Goal: Download file/media

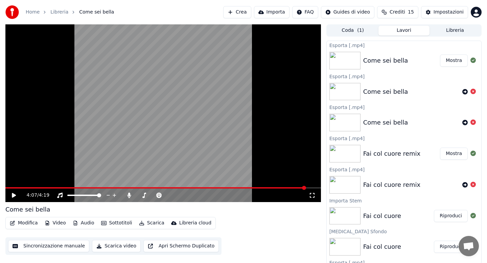
scroll to position [1, 0]
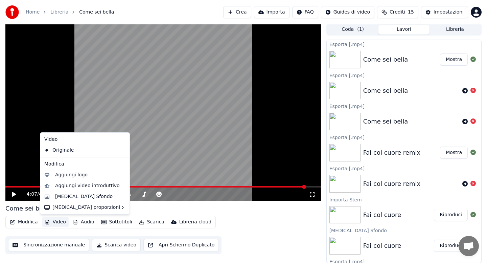
click at [57, 221] on button "Video" at bounding box center [55, 221] width 27 height 9
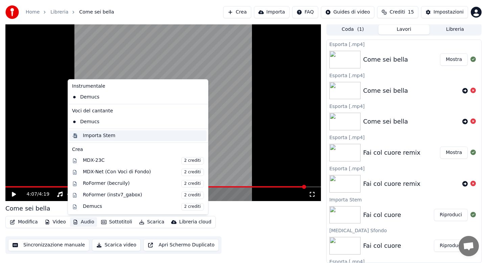
click at [96, 140] on div "Importa Stem" at bounding box center [137, 135] width 137 height 11
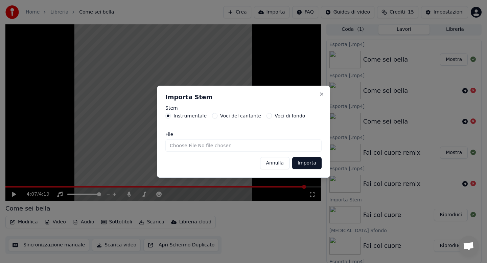
click at [302, 166] on button "Importa" at bounding box center [306, 163] width 29 height 12
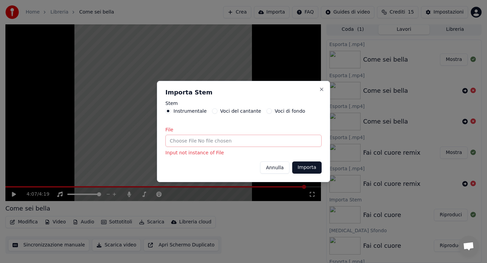
click at [176, 141] on input "File" at bounding box center [243, 141] width 156 height 12
type input "**********"
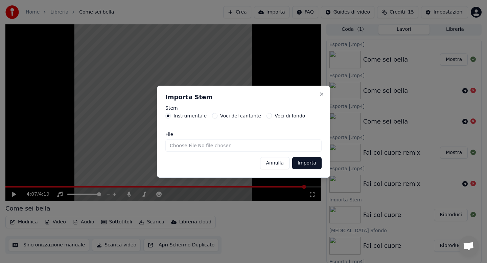
click at [303, 165] on button "Importa" at bounding box center [306, 163] width 29 height 12
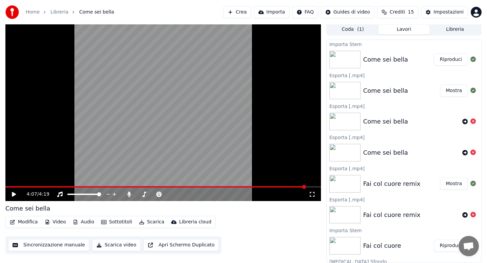
click at [28, 222] on button "Modifica" at bounding box center [24, 221] width 34 height 9
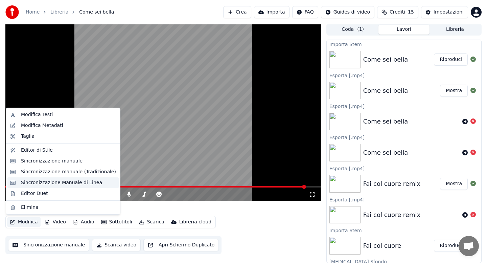
click at [59, 183] on div "Sincronizzazione Manuale di Linea" at bounding box center [61, 182] width 81 height 7
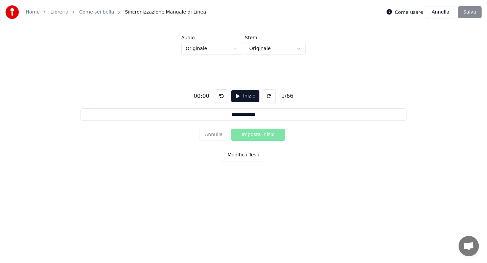
click at [234, 50] on html "**********" at bounding box center [243, 102] width 487 height 204
click at [264, 114] on input "**********" at bounding box center [244, 114] width 326 height 12
click at [243, 152] on button "Modifica Testi" at bounding box center [243, 155] width 43 height 12
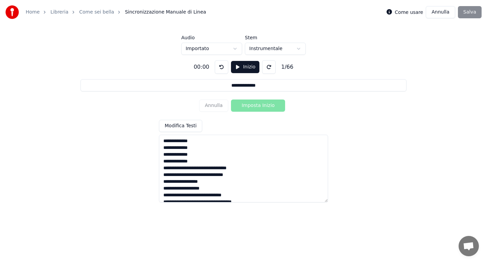
drag, startPoint x: 203, startPoint y: 142, endPoint x: 161, endPoint y: 160, distance: 46.1
click at [161, 160] on textarea at bounding box center [243, 169] width 169 height 68
drag, startPoint x: 202, startPoint y: 161, endPoint x: 160, endPoint y: 143, distance: 45.6
click at [160, 143] on textarea at bounding box center [243, 169] width 169 height 68
type textarea "**********"
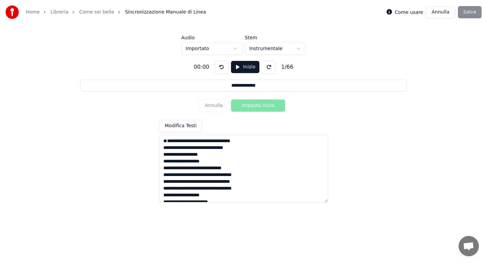
type input "**********"
click at [162, 154] on textarea at bounding box center [243, 169] width 169 height 68
type textarea "**********"
click at [213, 142] on textarea at bounding box center [243, 169] width 169 height 68
type input "**********"
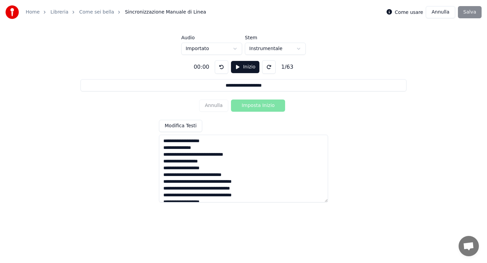
click at [208, 156] on textarea at bounding box center [243, 169] width 169 height 68
click at [203, 183] on textarea at bounding box center [243, 169] width 169 height 68
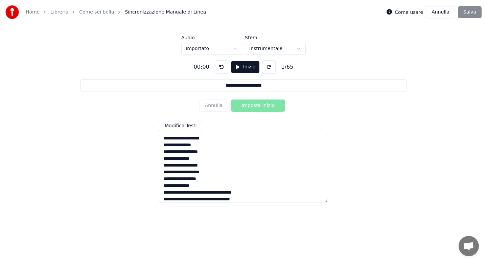
scroll to position [40, 0]
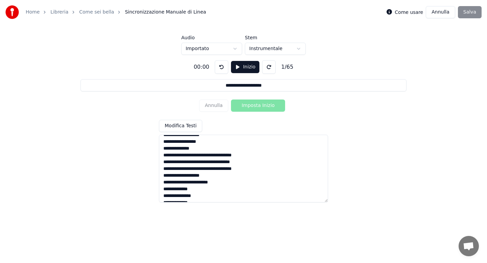
click at [212, 156] on textarea at bounding box center [243, 169] width 169 height 68
click at [213, 156] on textarea at bounding box center [243, 169] width 169 height 68
click at [207, 169] on textarea at bounding box center [243, 169] width 169 height 68
click at [216, 183] on textarea at bounding box center [243, 169] width 169 height 68
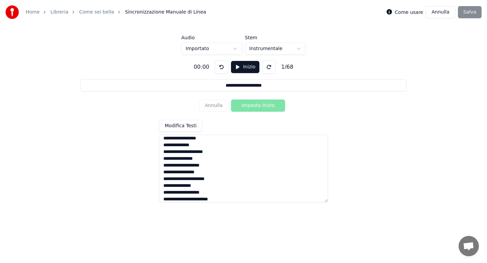
scroll to position [81, 0]
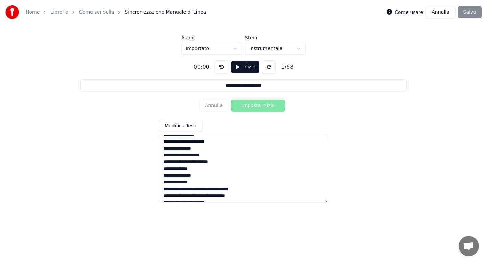
click at [207, 182] on textarea at bounding box center [243, 169] width 169 height 68
click at [200, 188] on textarea at bounding box center [243, 169] width 169 height 68
click at [216, 192] on textarea at bounding box center [243, 169] width 169 height 68
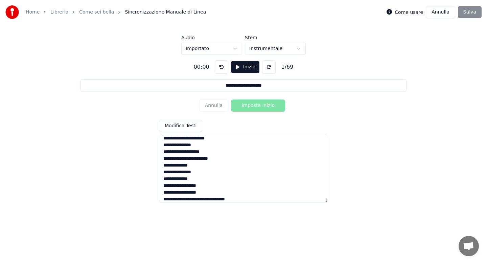
scroll to position [121, 0]
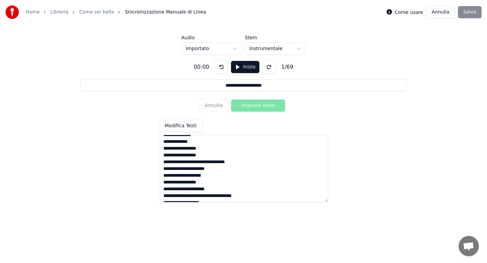
click at [210, 163] on textarea at bounding box center [243, 169] width 169 height 68
click at [207, 188] on textarea at bounding box center [243, 169] width 169 height 68
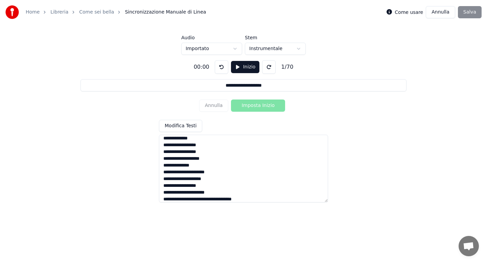
scroll to position [162, 0]
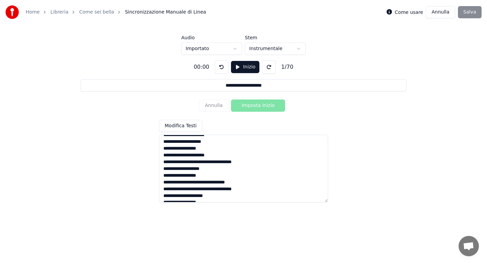
click at [205, 164] on textarea at bounding box center [243, 169] width 169 height 68
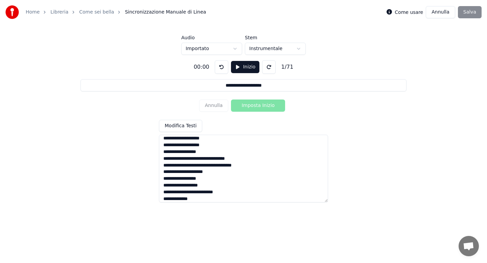
click at [207, 159] on textarea at bounding box center [243, 169] width 169 height 68
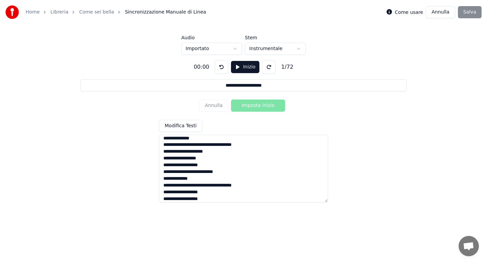
click at [207, 144] on textarea at bounding box center [243, 169] width 169 height 68
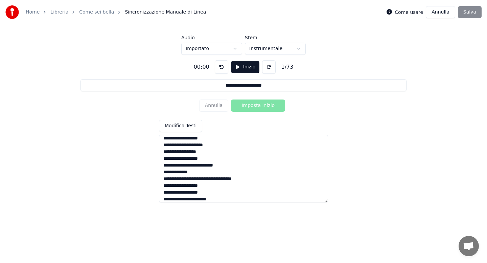
click at [162, 166] on textarea at bounding box center [243, 169] width 169 height 68
click at [231, 160] on textarea at bounding box center [243, 169] width 169 height 68
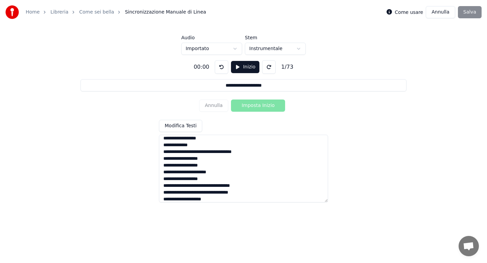
scroll to position [223, 0]
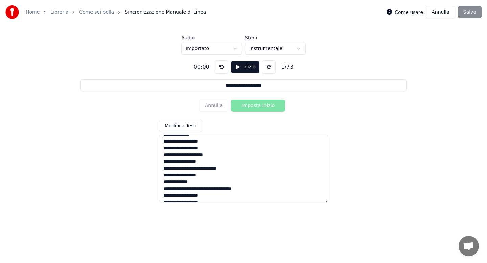
click at [198, 183] on textarea at bounding box center [243, 169] width 169 height 68
click at [208, 190] on textarea at bounding box center [243, 169] width 169 height 68
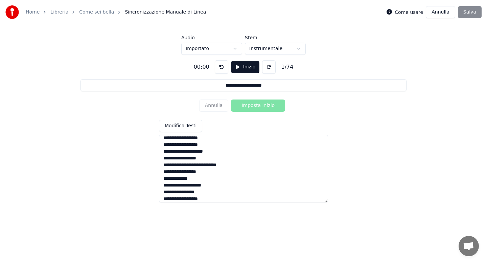
scroll to position [263, 0]
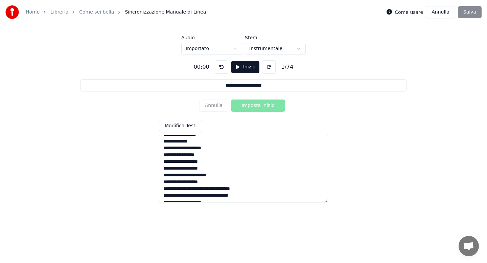
click at [214, 189] on textarea at bounding box center [243, 169] width 169 height 68
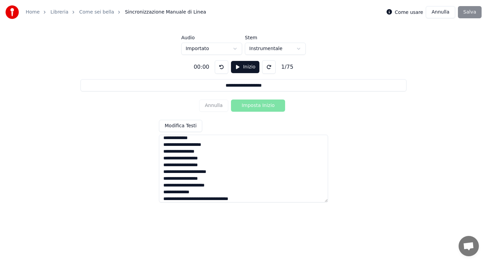
scroll to position [304, 0]
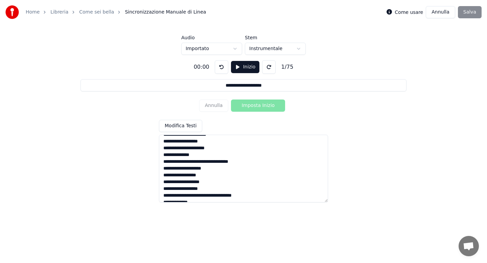
click at [208, 162] on textarea at bounding box center [243, 169] width 169 height 68
click at [206, 181] on textarea at bounding box center [243, 169] width 169 height 68
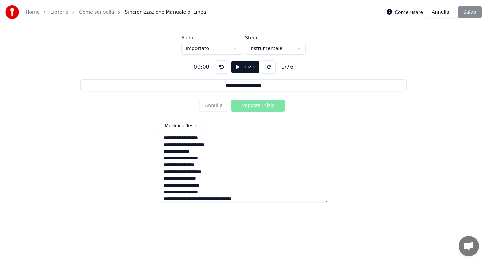
scroll to position [344, 0]
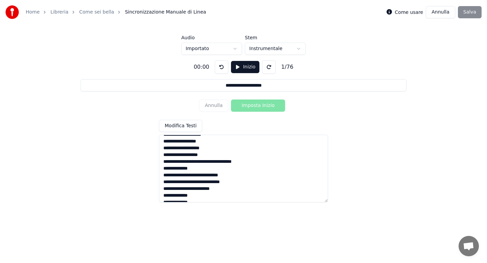
click at [210, 162] on textarea at bounding box center [243, 169] width 169 height 68
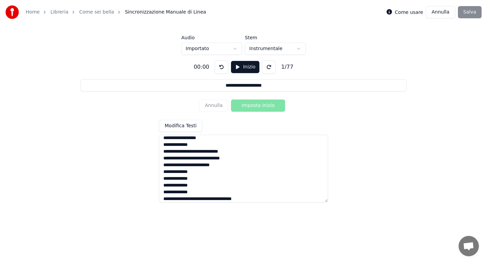
click at [195, 145] on textarea at bounding box center [243, 169] width 169 height 68
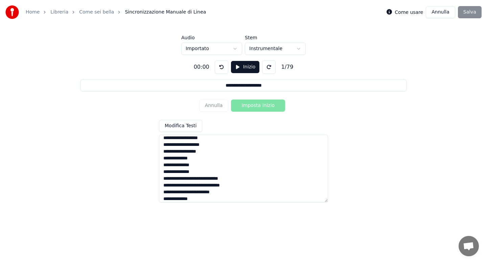
scroll to position [399, 0]
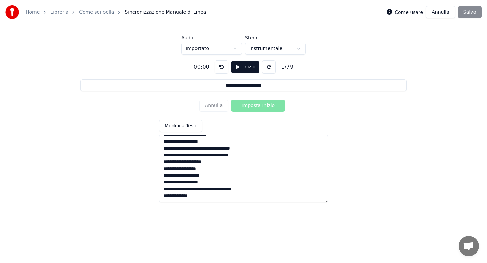
drag, startPoint x: 162, startPoint y: 190, endPoint x: 229, endPoint y: 199, distance: 66.9
click at [229, 199] on textarea at bounding box center [243, 169] width 169 height 68
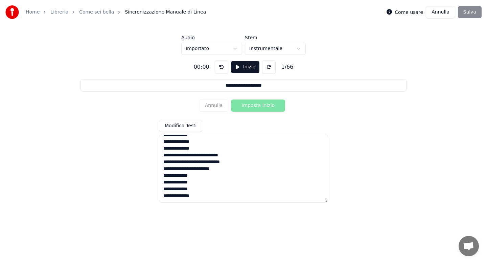
scroll to position [392, 0]
click at [240, 152] on textarea at bounding box center [243, 169] width 169 height 68
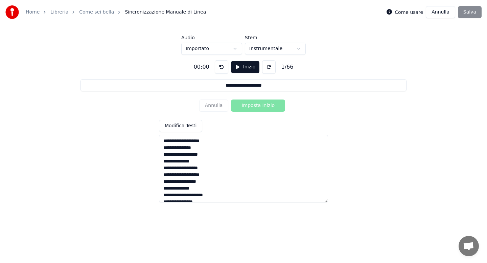
type textarea "**********"
click at [245, 68] on button "Inizio" at bounding box center [245, 67] width 29 height 12
click at [248, 106] on button "Imposta Inizio" at bounding box center [258, 105] width 54 height 12
click at [248, 106] on button "Imposta Fine" at bounding box center [258, 105] width 54 height 12
click at [248, 106] on button "Imposta Inizio" at bounding box center [258, 105] width 54 height 12
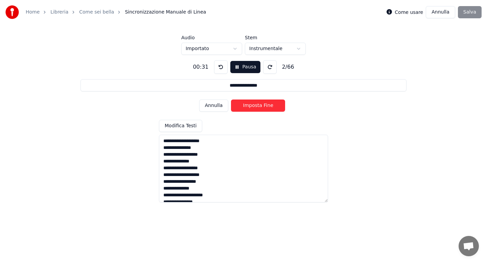
click at [248, 106] on button "Imposta Fine" at bounding box center [258, 105] width 54 height 12
click at [248, 106] on button "Imposta Inizio" at bounding box center [258, 105] width 54 height 12
click at [248, 106] on button "Imposta Fine" at bounding box center [258, 105] width 54 height 12
click at [248, 106] on button "Imposta Inizio" at bounding box center [258, 105] width 54 height 12
click at [248, 106] on button "Imposta Fine" at bounding box center [258, 105] width 54 height 12
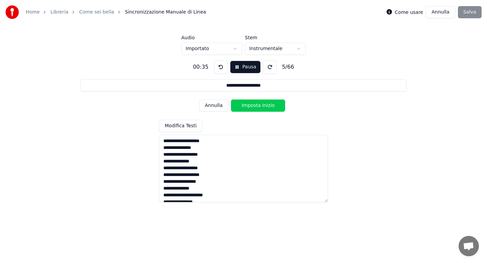
click at [248, 106] on button "Imposta Inizio" at bounding box center [258, 105] width 54 height 12
click at [248, 106] on button "Imposta Fine" at bounding box center [258, 105] width 54 height 12
click at [248, 106] on button "Imposta Inizio" at bounding box center [258, 105] width 54 height 12
click at [248, 106] on button "Imposta Fine" at bounding box center [258, 105] width 54 height 12
click at [248, 106] on button "Imposta Inizio" at bounding box center [258, 105] width 54 height 12
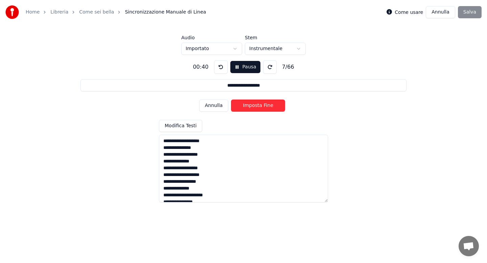
click at [248, 106] on button "Imposta Fine" at bounding box center [258, 105] width 54 height 12
click at [248, 106] on button "Imposta Inizio" at bounding box center [258, 105] width 54 height 12
click at [248, 106] on button "Imposta Fine" at bounding box center [258, 105] width 54 height 12
click at [248, 106] on button "Imposta Inizio" at bounding box center [258, 105] width 54 height 12
click at [248, 106] on button "Imposta Fine" at bounding box center [258, 105] width 54 height 12
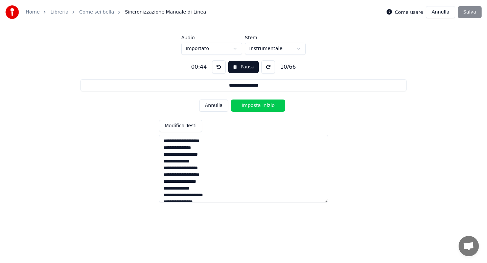
click at [248, 106] on button "Imposta Inizio" at bounding box center [258, 105] width 54 height 12
click at [248, 106] on button "Imposta Fine" at bounding box center [258, 105] width 54 height 12
click at [248, 106] on button "Imposta Inizio" at bounding box center [258, 105] width 54 height 12
click at [248, 106] on button "Imposta Fine" at bounding box center [258, 105] width 54 height 12
click at [248, 106] on button "Imposta Inizio" at bounding box center [258, 105] width 54 height 12
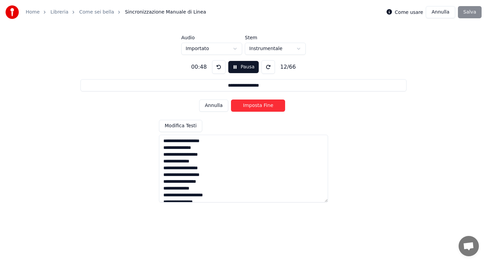
click at [248, 106] on button "Imposta Fine" at bounding box center [258, 105] width 54 height 12
click at [248, 106] on button "Imposta Inizio" at bounding box center [258, 105] width 54 height 12
click at [248, 106] on button "Imposta Fine" at bounding box center [258, 105] width 54 height 12
click at [248, 106] on button "Imposta Inizio" at bounding box center [258, 105] width 54 height 12
click at [248, 106] on button "Imposta Fine" at bounding box center [258, 105] width 54 height 12
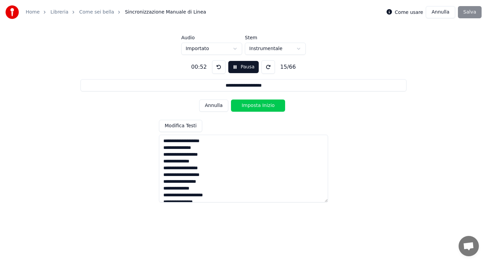
click at [248, 106] on button "Imposta Inizio" at bounding box center [258, 105] width 54 height 12
click at [248, 106] on button "Imposta Fine" at bounding box center [258, 105] width 54 height 12
click at [248, 106] on button "Imposta Inizio" at bounding box center [258, 105] width 54 height 12
click at [248, 106] on button "Imposta Fine" at bounding box center [258, 105] width 54 height 12
click at [248, 106] on button "Imposta Inizio" at bounding box center [258, 105] width 54 height 12
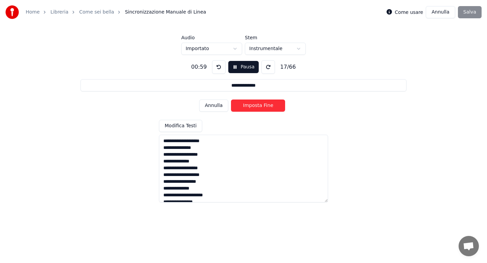
click at [248, 106] on button "Imposta Fine" at bounding box center [258, 105] width 54 height 12
click at [248, 106] on button "Imposta Inizio" at bounding box center [258, 105] width 54 height 12
click at [248, 106] on button "Imposta Fine" at bounding box center [258, 105] width 54 height 12
click at [248, 106] on button "Imposta Inizio" at bounding box center [258, 105] width 54 height 12
click at [248, 106] on button "Imposta Fine" at bounding box center [258, 105] width 54 height 12
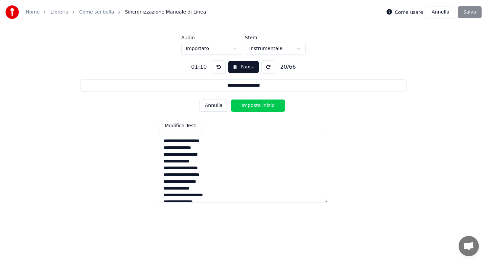
click at [248, 106] on button "Imposta Inizio" at bounding box center [258, 105] width 54 height 12
click at [248, 106] on button "Imposta Fine" at bounding box center [258, 105] width 54 height 12
click at [248, 106] on button "Imposta Inizio" at bounding box center [258, 105] width 54 height 12
click at [248, 106] on button "Imposta Fine" at bounding box center [258, 105] width 54 height 12
click at [248, 106] on button "Imposta Inizio" at bounding box center [258, 105] width 54 height 12
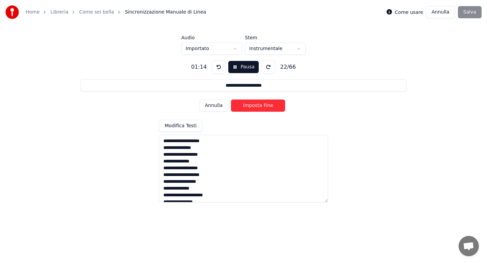
click at [248, 106] on button "Imposta Fine" at bounding box center [258, 105] width 54 height 12
click at [248, 106] on button "Imposta Inizio" at bounding box center [258, 105] width 54 height 12
click at [248, 106] on button "Imposta Fine" at bounding box center [258, 105] width 54 height 12
click at [248, 106] on button "Imposta Inizio" at bounding box center [258, 105] width 54 height 12
click at [248, 106] on button "Imposta Fine" at bounding box center [258, 105] width 54 height 12
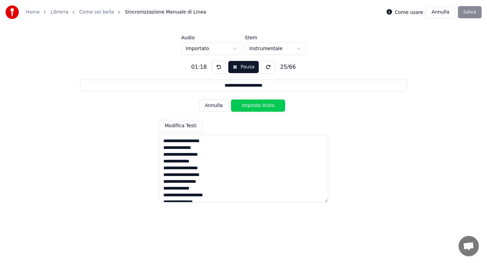
click at [248, 106] on button "Imposta Inizio" at bounding box center [258, 105] width 54 height 12
click at [248, 106] on button "Imposta Fine" at bounding box center [258, 105] width 54 height 12
click at [248, 106] on button "Imposta Inizio" at bounding box center [258, 105] width 54 height 12
click at [248, 106] on button "Imposta Fine" at bounding box center [258, 105] width 54 height 12
click at [248, 106] on button "Imposta Inizio" at bounding box center [258, 105] width 54 height 12
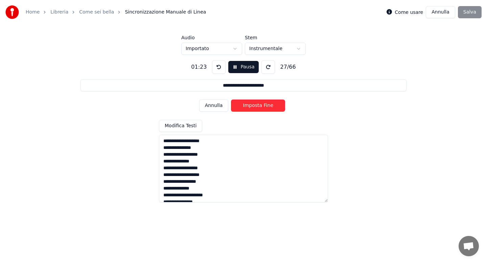
click at [248, 106] on button "Imposta Fine" at bounding box center [258, 105] width 54 height 12
click at [248, 106] on button "Imposta Inizio" at bounding box center [258, 105] width 54 height 12
click at [248, 106] on button "Imposta Fine" at bounding box center [258, 105] width 54 height 12
click at [248, 106] on button "Imposta Inizio" at bounding box center [258, 105] width 54 height 12
click at [248, 106] on button "Imposta Fine" at bounding box center [258, 105] width 54 height 12
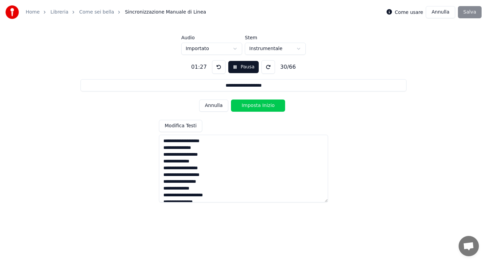
click at [248, 106] on button "Imposta Inizio" at bounding box center [258, 105] width 54 height 12
click at [248, 106] on button "Imposta Fine" at bounding box center [258, 105] width 54 height 12
click at [248, 106] on button "Imposta Inizio" at bounding box center [258, 105] width 54 height 12
click at [248, 106] on button "Imposta Fine" at bounding box center [258, 105] width 54 height 12
click at [248, 106] on button "Imposta Inizio" at bounding box center [258, 105] width 54 height 12
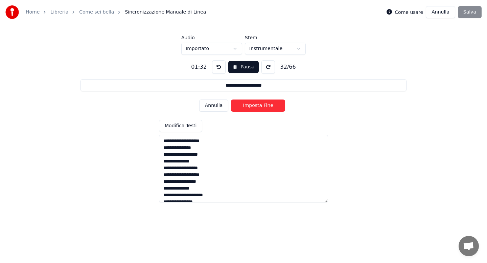
click at [248, 106] on button "Imposta Fine" at bounding box center [258, 105] width 54 height 12
click at [248, 106] on button "Imposta Inizio" at bounding box center [258, 105] width 54 height 12
click at [248, 106] on button "Imposta Fine" at bounding box center [258, 105] width 54 height 12
click at [248, 106] on button "Imposta Inizio" at bounding box center [258, 105] width 54 height 12
click at [248, 106] on button "Imposta Fine" at bounding box center [258, 105] width 54 height 12
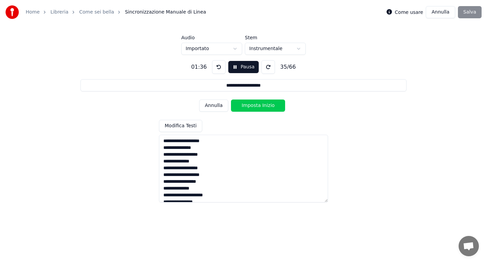
click at [248, 106] on button "Imposta Inizio" at bounding box center [258, 105] width 54 height 12
click at [248, 106] on button "Imposta Fine" at bounding box center [258, 105] width 54 height 12
click at [248, 106] on button "Imposta Inizio" at bounding box center [258, 105] width 54 height 12
click at [248, 106] on button "Imposta Fine" at bounding box center [258, 105] width 54 height 12
click at [248, 106] on button "Imposta Inizio" at bounding box center [258, 105] width 54 height 12
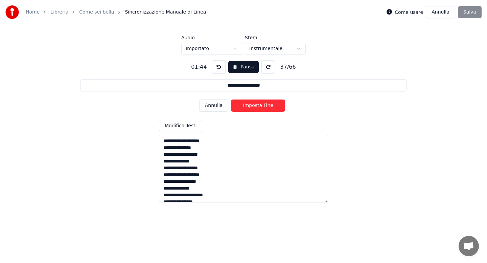
click at [248, 106] on button "Imposta Fine" at bounding box center [258, 105] width 54 height 12
click at [248, 106] on button "Imposta Inizio" at bounding box center [258, 105] width 54 height 12
click at [248, 106] on button "Imposta Fine" at bounding box center [258, 105] width 54 height 12
click at [248, 106] on button "Imposta Inizio" at bounding box center [258, 105] width 54 height 12
click at [248, 106] on button "Imposta Fine" at bounding box center [258, 105] width 54 height 12
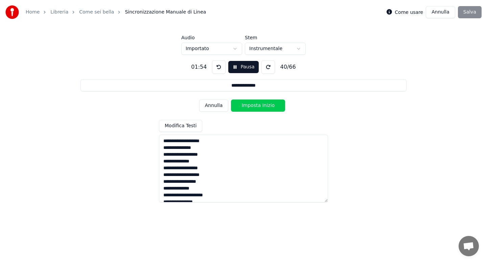
click at [248, 106] on button "Imposta Inizio" at bounding box center [258, 105] width 54 height 12
click at [248, 106] on button "Imposta Fine" at bounding box center [258, 105] width 54 height 12
click at [248, 106] on button "Imposta Inizio" at bounding box center [258, 105] width 54 height 12
click at [248, 106] on button "Imposta Fine" at bounding box center [258, 105] width 54 height 12
click at [248, 106] on button "Imposta Inizio" at bounding box center [258, 105] width 54 height 12
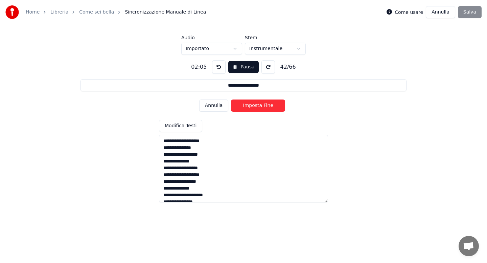
click at [248, 106] on button "Imposta Fine" at bounding box center [258, 105] width 54 height 12
click at [248, 106] on button "Imposta Inizio" at bounding box center [258, 105] width 54 height 12
click at [248, 106] on button "Imposta Fine" at bounding box center [258, 105] width 54 height 12
click at [248, 106] on button "Imposta Inizio" at bounding box center [258, 105] width 54 height 12
click at [248, 106] on button "Imposta Fine" at bounding box center [258, 105] width 54 height 12
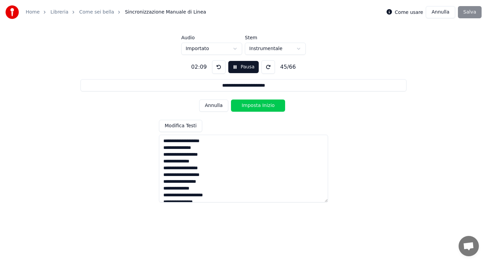
click at [248, 106] on button "Imposta Inizio" at bounding box center [258, 105] width 54 height 12
click at [248, 106] on button "Imposta Fine" at bounding box center [258, 105] width 54 height 12
click at [248, 106] on button "Imposta Inizio" at bounding box center [258, 105] width 54 height 12
click at [248, 106] on button "Imposta Fine" at bounding box center [258, 105] width 54 height 12
click at [248, 106] on button "Imposta Inizio" at bounding box center [258, 105] width 54 height 12
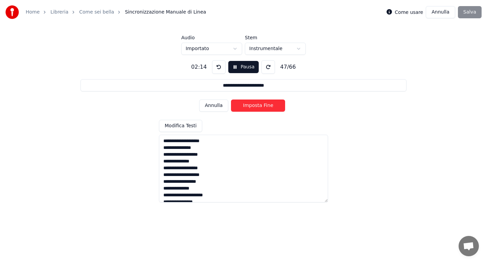
click at [248, 106] on button "Imposta Fine" at bounding box center [258, 105] width 54 height 12
click at [248, 106] on button "Imposta Inizio" at bounding box center [258, 105] width 54 height 12
click at [248, 106] on button "Imposta Fine" at bounding box center [258, 105] width 54 height 12
click at [248, 106] on button "Imposta Inizio" at bounding box center [258, 105] width 54 height 12
click at [248, 106] on button "Imposta Fine" at bounding box center [258, 105] width 54 height 12
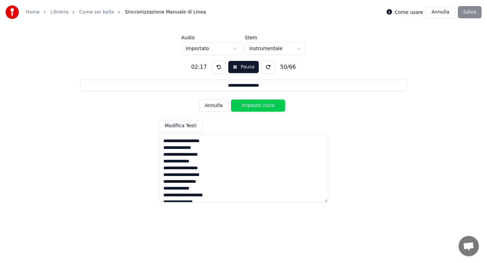
click at [248, 106] on button "Imposta Inizio" at bounding box center [258, 105] width 54 height 12
click at [248, 106] on button "Imposta Fine" at bounding box center [258, 105] width 54 height 12
click at [248, 106] on button "Imposta Inizio" at bounding box center [258, 105] width 54 height 12
click at [248, 106] on button "Imposta Fine" at bounding box center [258, 105] width 54 height 12
click at [248, 106] on button "Imposta Inizio" at bounding box center [258, 105] width 54 height 12
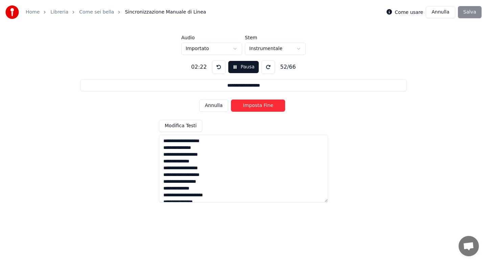
click at [248, 106] on button "Imposta Fine" at bounding box center [258, 105] width 54 height 12
click at [248, 106] on button "Imposta Inizio" at bounding box center [258, 105] width 54 height 12
click at [248, 106] on button "Imposta Fine" at bounding box center [258, 105] width 54 height 12
click at [248, 106] on button "Imposta Inizio" at bounding box center [258, 105] width 54 height 12
click at [248, 106] on button "Imposta Fine" at bounding box center [258, 105] width 54 height 12
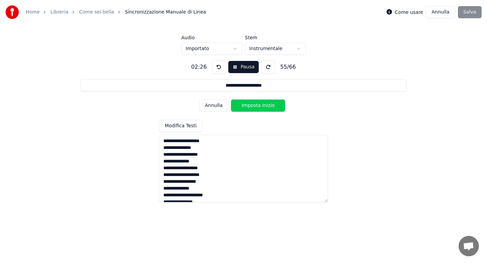
click at [248, 106] on button "Imposta Inizio" at bounding box center [258, 105] width 54 height 12
click at [248, 106] on button "Imposta Fine" at bounding box center [258, 105] width 54 height 12
click at [248, 106] on button "Imposta Inizio" at bounding box center [258, 105] width 54 height 12
click at [248, 106] on button "Imposta Fine" at bounding box center [258, 105] width 54 height 12
click at [248, 106] on button "Imposta Inizio" at bounding box center [258, 105] width 54 height 12
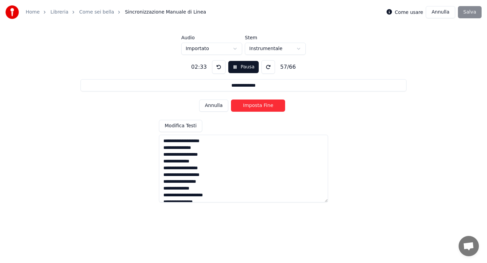
click at [248, 106] on button "Imposta Fine" at bounding box center [258, 105] width 54 height 12
click at [248, 106] on button "Imposta Inizio" at bounding box center [258, 105] width 54 height 12
click at [248, 106] on button "Imposta Fine" at bounding box center [258, 105] width 54 height 12
click at [248, 106] on button "Imposta Inizio" at bounding box center [258, 105] width 54 height 12
click at [248, 106] on button "Imposta Fine" at bounding box center [258, 105] width 54 height 12
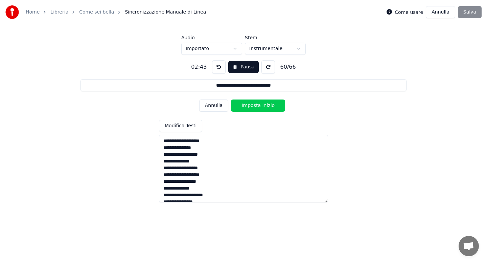
click at [248, 106] on button "Imposta Inizio" at bounding box center [258, 105] width 54 height 12
click at [248, 106] on button "Imposta Fine" at bounding box center [258, 105] width 54 height 12
click at [248, 106] on button "Imposta Inizio" at bounding box center [258, 105] width 54 height 12
click at [248, 106] on button "Imposta Fine" at bounding box center [258, 105] width 54 height 12
click at [248, 106] on button "Imposta Inizio" at bounding box center [258, 105] width 54 height 12
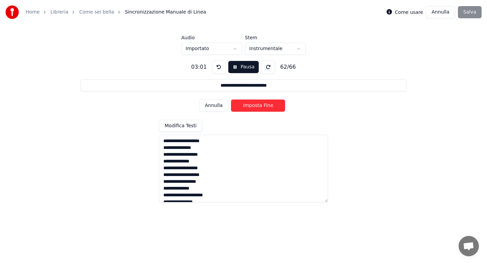
click at [248, 106] on button "Imposta Fine" at bounding box center [258, 105] width 54 height 12
type input "**********"
click at [248, 106] on button "Imposta Inizio" at bounding box center [258, 105] width 54 height 12
click at [248, 106] on button "Imposta Fine" at bounding box center [258, 105] width 54 height 12
click at [248, 106] on button "Imposta Inizio" at bounding box center [258, 105] width 54 height 12
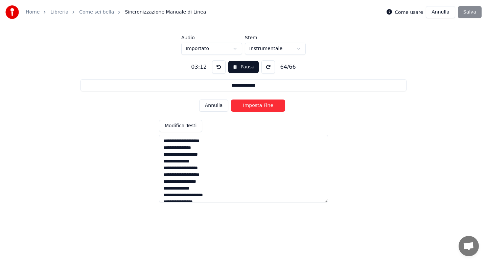
click at [248, 106] on button "Imposta Fine" at bounding box center [258, 105] width 54 height 12
click at [248, 106] on button "Imposta Inizio" at bounding box center [258, 105] width 54 height 12
click at [248, 106] on button "Imposta Fine" at bounding box center [258, 105] width 54 height 12
click at [248, 106] on button "Imposta Inizio" at bounding box center [258, 105] width 54 height 12
click at [248, 106] on button "Imposta Fine" at bounding box center [258, 105] width 54 height 12
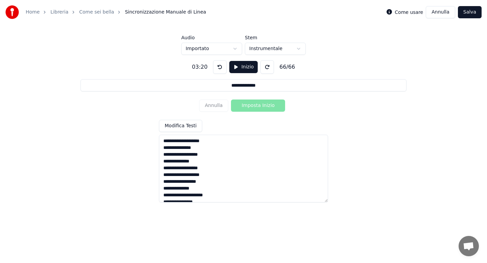
click at [466, 14] on button "Salva" at bounding box center [470, 12] width 24 height 12
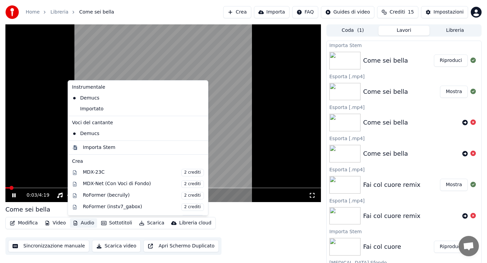
click at [86, 222] on button "Audio" at bounding box center [83, 222] width 27 height 9
click at [93, 110] on div "Importato" at bounding box center [132, 109] width 127 height 11
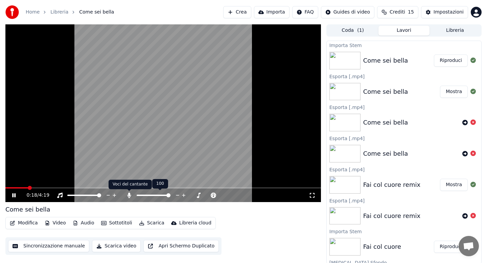
click at [131, 194] on icon at bounding box center [129, 195] width 7 height 5
click at [168, 195] on span at bounding box center [168, 195] width 4 height 4
click at [22, 187] on span at bounding box center [25, 187] width 41 height 1
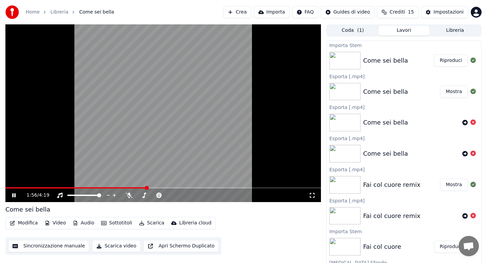
click at [62, 222] on button "Video" at bounding box center [55, 222] width 27 height 9
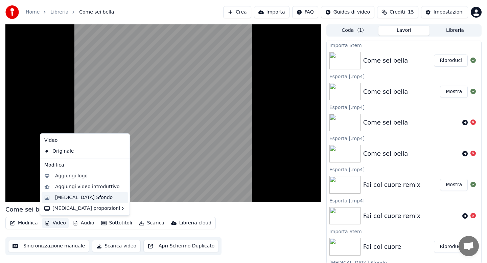
click at [81, 196] on div "[MEDICAL_DATA] Sfondo" at bounding box center [84, 197] width 58 height 7
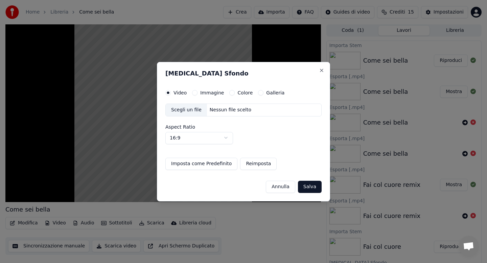
click at [231, 93] on button "Colore" at bounding box center [231, 92] width 5 height 5
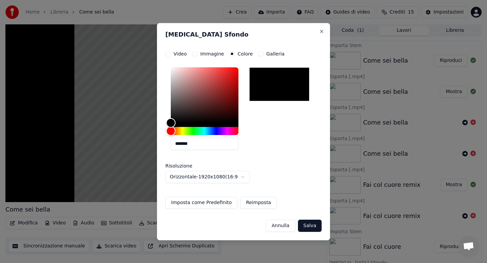
click at [309, 225] on button "Salva" at bounding box center [310, 226] width 24 height 12
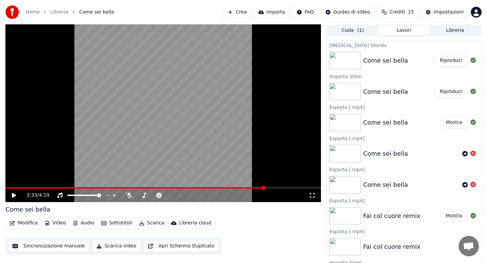
click at [452, 63] on button "Riproduci" at bounding box center [451, 60] width 34 height 12
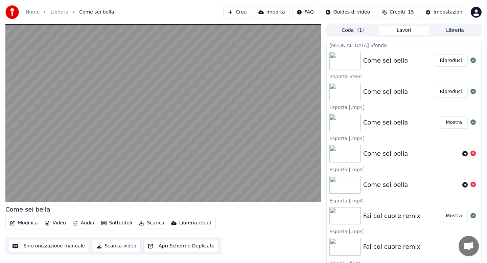
click at [151, 223] on button "Scarica" at bounding box center [151, 222] width 31 height 9
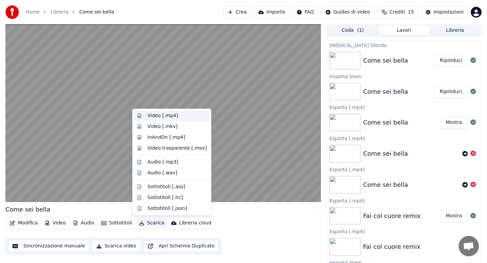
click at [167, 117] on div "Video [.mp4]" at bounding box center [163, 115] width 30 height 7
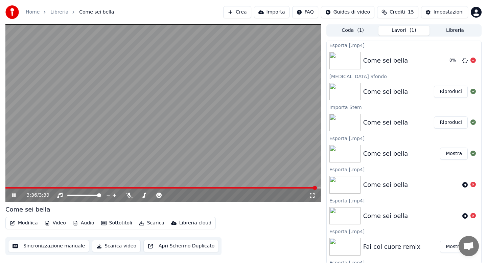
click at [474, 60] on icon at bounding box center [473, 60] width 5 height 5
click at [27, 225] on button "Modifica" at bounding box center [24, 222] width 34 height 9
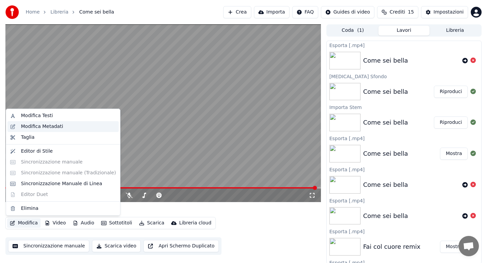
click at [49, 128] on div "Modifica Metadati" at bounding box center [42, 126] width 42 height 7
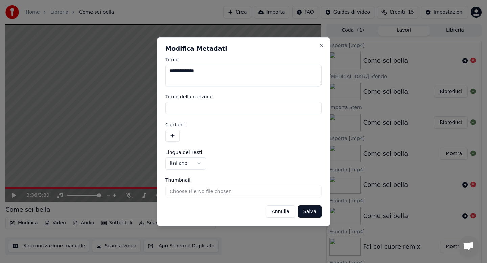
click at [208, 75] on textarea "**********" at bounding box center [243, 76] width 156 height 22
type textarea "**********"
click at [309, 213] on button "Salva" at bounding box center [310, 211] width 24 height 12
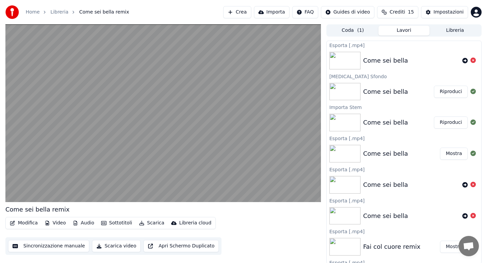
scroll to position [1, 0]
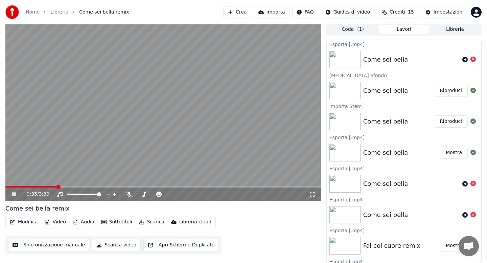
click at [155, 222] on button "Scarica" at bounding box center [151, 221] width 31 height 9
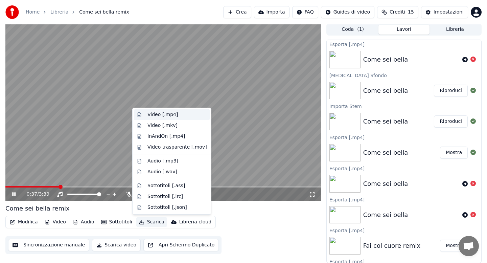
click at [165, 115] on div "Video [.mp4]" at bounding box center [163, 114] width 30 height 7
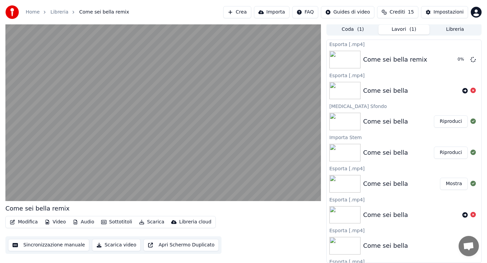
click at [444, 31] on button "Libreria" at bounding box center [455, 30] width 51 height 10
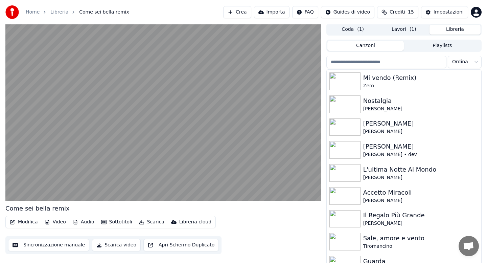
click at [367, 62] on input "search" at bounding box center [387, 62] width 120 height 12
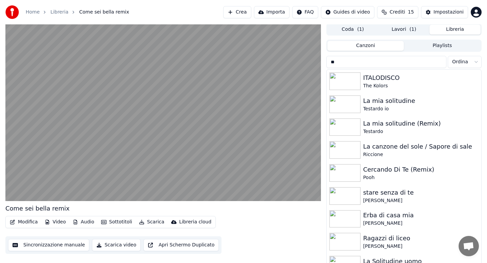
type input "*"
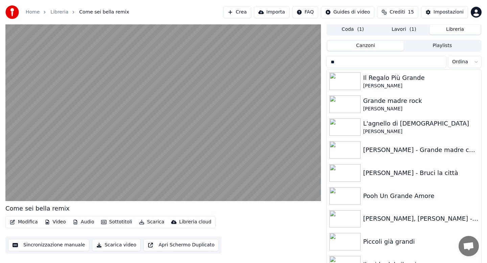
type input "*"
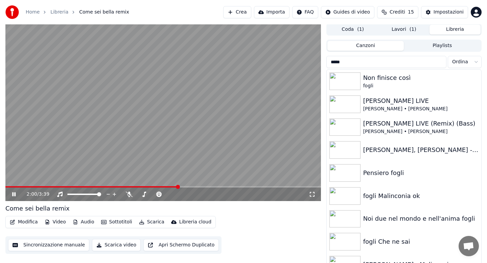
type input "*****"
click at [13, 195] on icon at bounding box center [13, 194] width 3 height 4
click at [394, 239] on div "fogli Che ne sai" at bounding box center [417, 241] width 109 height 9
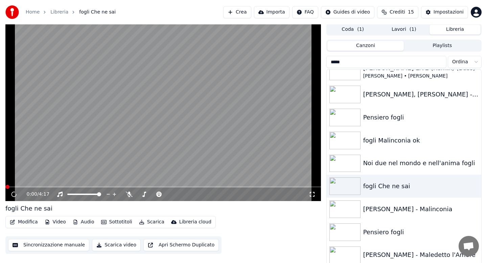
scroll to position [5, 0]
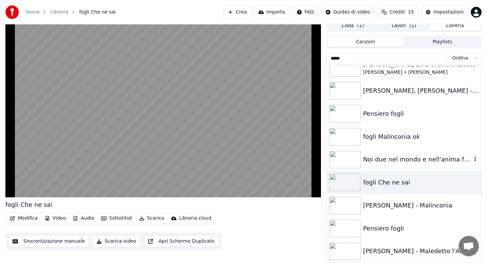
click at [385, 162] on div "Noi due nel mondo e nell'anima fogli" at bounding box center [417, 159] width 109 height 9
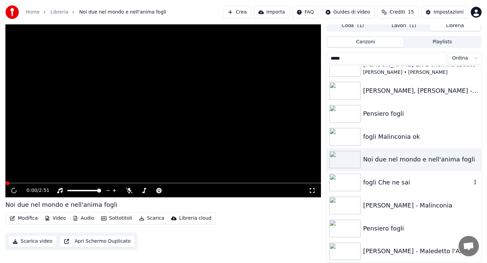
click at [380, 179] on div "fogli Che ne sai" at bounding box center [417, 182] width 109 height 9
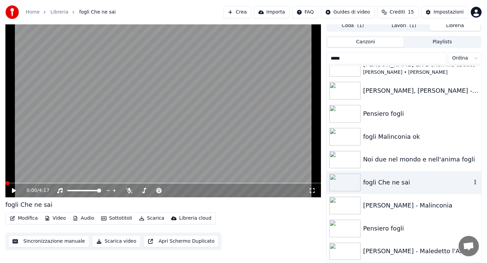
click at [380, 179] on div "fogli Che ne sai" at bounding box center [417, 182] width 109 height 9
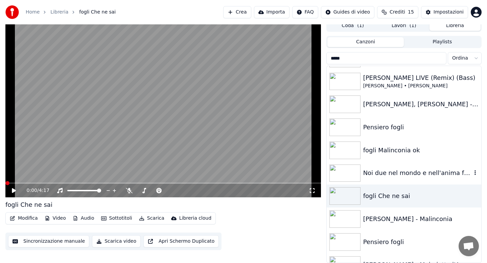
scroll to position [55, 0]
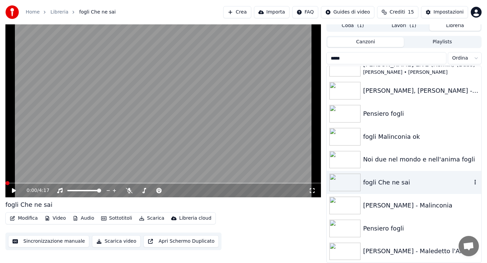
click at [378, 186] on div "fogli Che ne sai" at bounding box center [417, 182] width 109 height 9
click at [403, 27] on button "Lavori ( 1 )" at bounding box center [404, 26] width 51 height 10
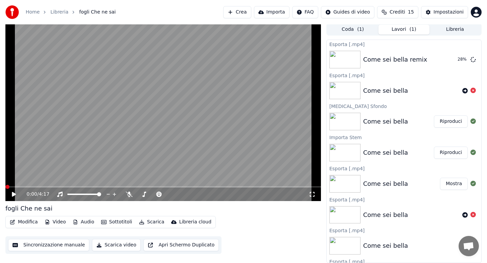
scroll to position [1, 0]
click at [464, 28] on button "Libreria" at bounding box center [455, 30] width 51 height 10
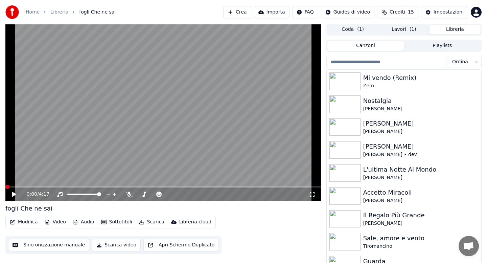
click at [364, 63] on input "search" at bounding box center [387, 62] width 120 height 12
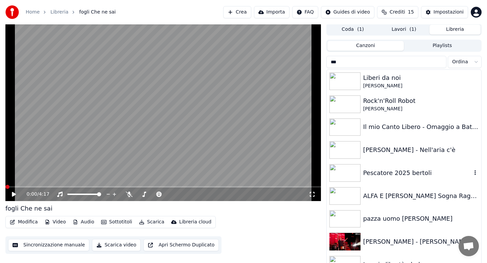
type input "***"
click at [396, 173] on div "Pescatore 2025 bertoli" at bounding box center [417, 172] width 109 height 9
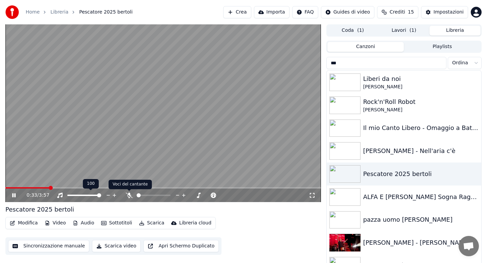
click at [126, 197] on icon at bounding box center [129, 195] width 7 height 5
click at [39, 188] on span at bounding box center [27, 187] width 44 height 1
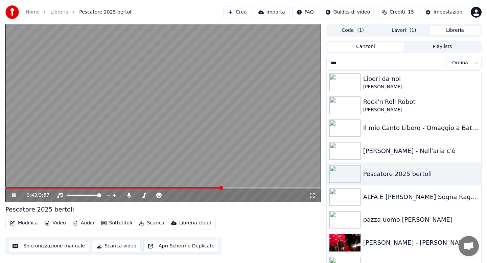
click at [398, 31] on button "Lavori ( 1 )" at bounding box center [404, 31] width 51 height 10
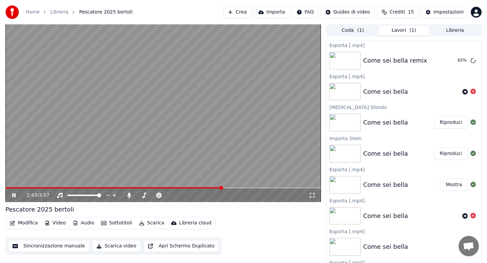
click at [152, 223] on button "Scarica" at bounding box center [151, 222] width 31 height 9
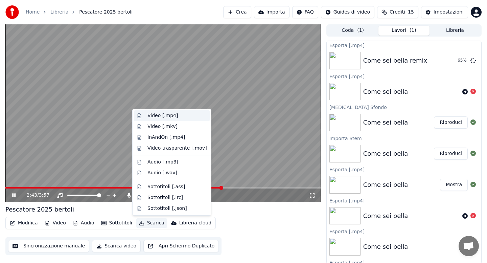
click at [154, 117] on div "Video [.mp4]" at bounding box center [163, 115] width 30 height 7
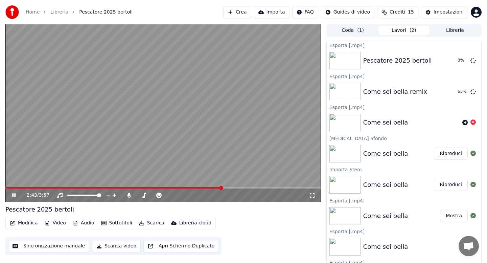
click at [450, 31] on button "Libreria" at bounding box center [455, 31] width 51 height 10
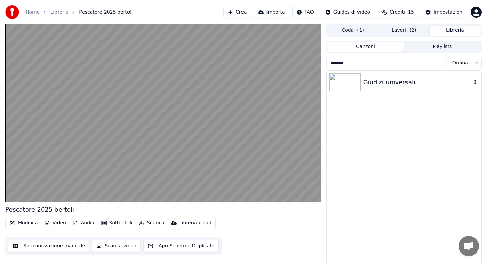
type input "*******"
click at [395, 83] on div "Giudizi universali" at bounding box center [417, 81] width 109 height 9
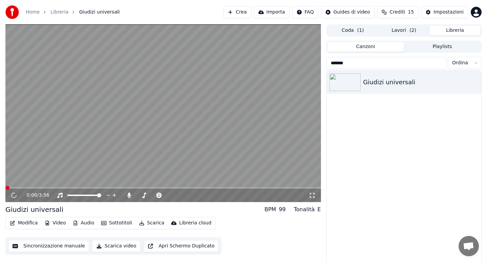
click at [32, 188] on span at bounding box center [163, 187] width 316 height 1
click at [17, 187] on span at bounding box center [18, 187] width 27 height 1
click at [10, 187] on span at bounding box center [12, 187] width 14 height 1
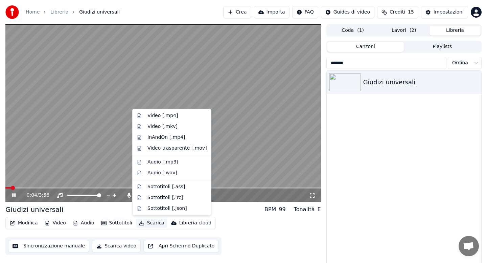
click at [155, 225] on button "Scarica" at bounding box center [151, 222] width 31 height 9
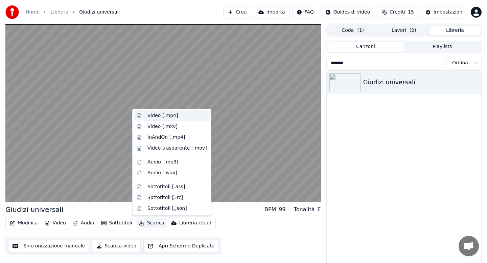
click at [165, 117] on div "Video [.mp4]" at bounding box center [163, 115] width 30 height 7
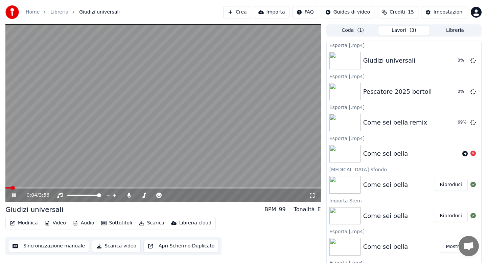
click at [16, 197] on icon at bounding box center [19, 195] width 16 height 5
click at [397, 97] on div "Pescatore 2025 [PERSON_NAME]" at bounding box center [404, 91] width 155 height 23
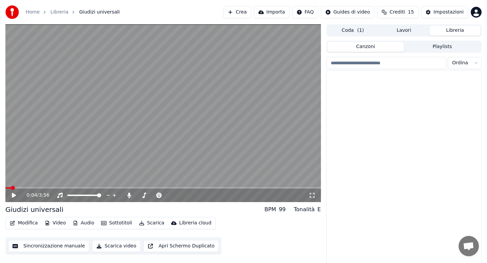
click at [445, 31] on button "Libreria" at bounding box center [455, 31] width 51 height 10
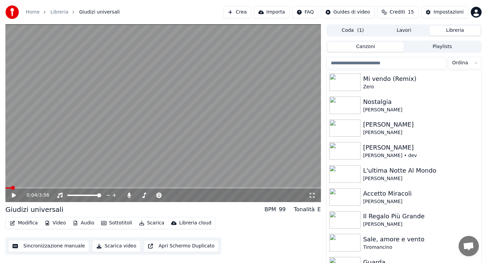
click at [380, 64] on input "search" at bounding box center [387, 63] width 120 height 12
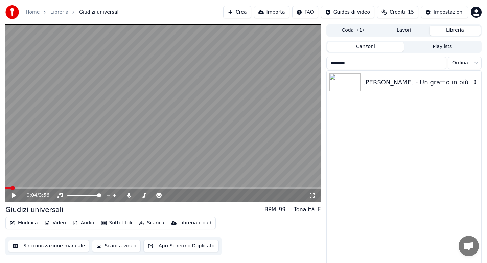
type input "********"
click at [396, 89] on div "[PERSON_NAME] - Un graffio in più" at bounding box center [404, 82] width 155 height 23
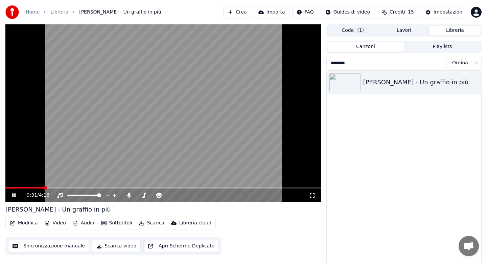
click at [44, 187] on span at bounding box center [163, 187] width 316 height 1
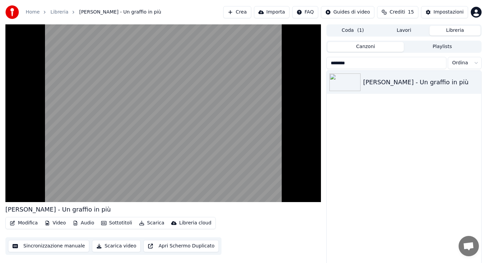
click at [410, 34] on button "Lavori" at bounding box center [404, 31] width 51 height 10
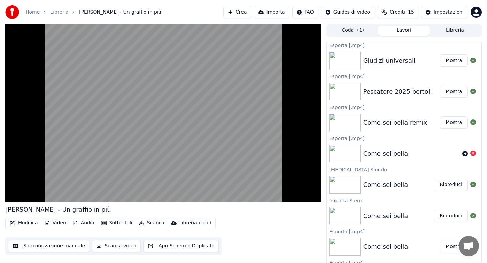
click at [440, 32] on button "Libreria" at bounding box center [455, 31] width 51 height 10
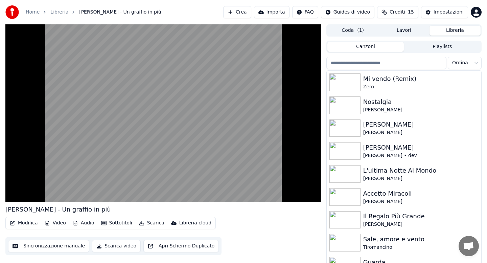
click at [389, 65] on input "search" at bounding box center [387, 63] width 120 height 12
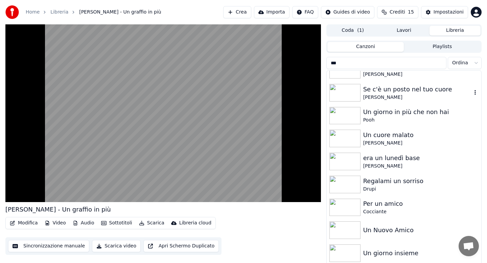
scroll to position [20, 0]
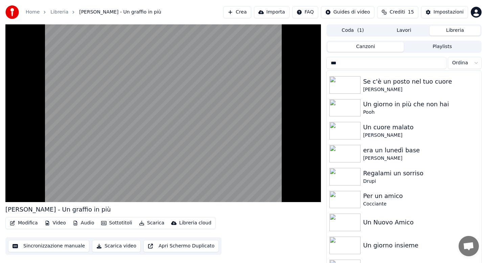
drag, startPoint x: 453, startPoint y: 151, endPoint x: 436, endPoint y: 272, distance: 123.0
click at [436, 263] on html "Home Libreria [PERSON_NAME] - Un graffio in più Crea Importa FAQ Guides di vide…" at bounding box center [243, 131] width 487 height 263
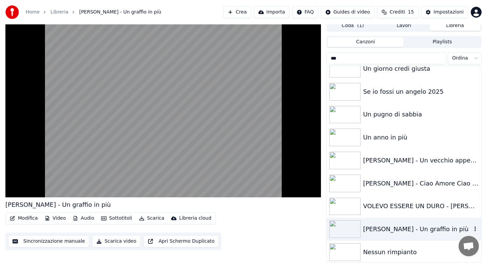
scroll to position [930, 0]
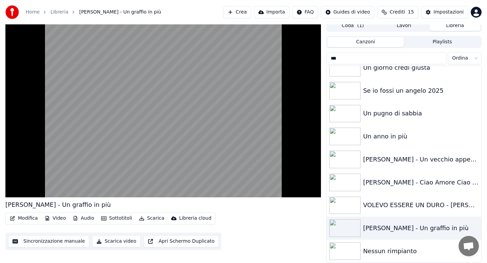
click at [347, 58] on input "**" at bounding box center [387, 58] width 120 height 12
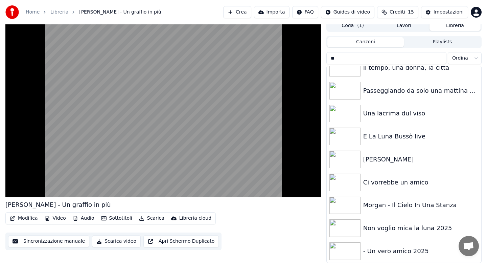
type input "*"
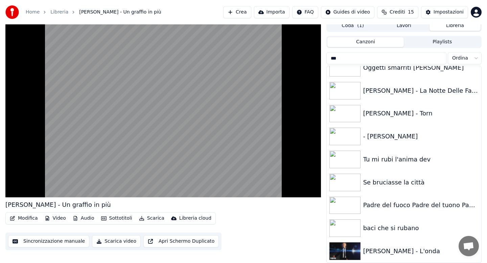
scroll to position [0, 0]
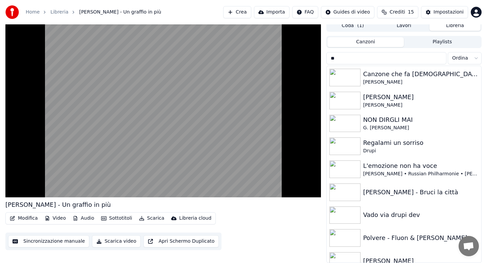
type input "*"
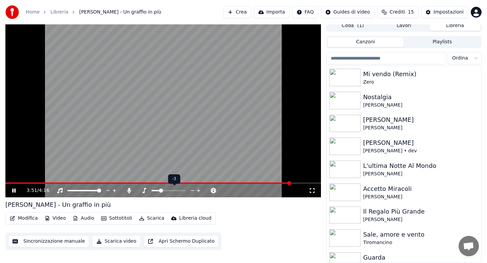
click at [161, 191] on span at bounding box center [161, 190] width 4 height 4
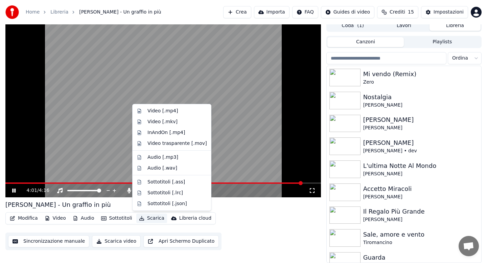
click at [152, 220] on button "Scarica" at bounding box center [151, 218] width 31 height 9
click at [157, 110] on div "Video [.mp4]" at bounding box center [163, 111] width 30 height 7
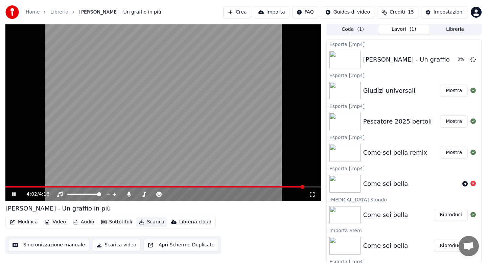
scroll to position [1, 0]
